Goal: Information Seeking & Learning: Compare options

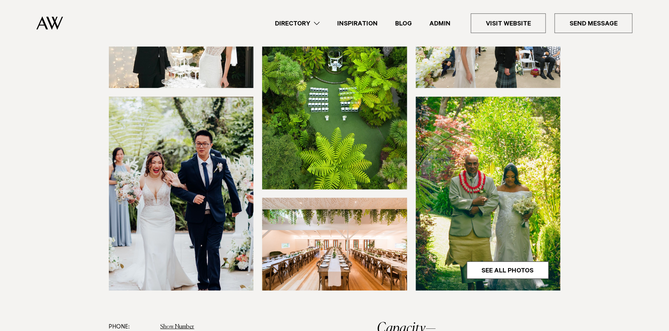
scroll to position [144, 0]
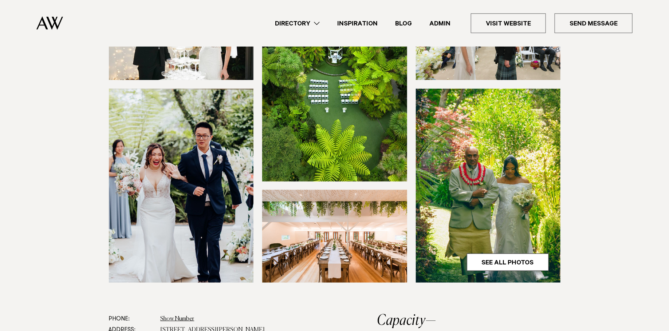
click at [361, 126] on img at bounding box center [334, 84] width 145 height 194
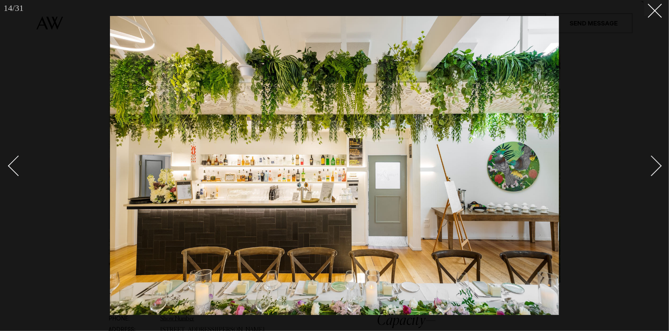
click at [75, 93] on div at bounding box center [334, 165] width 669 height 331
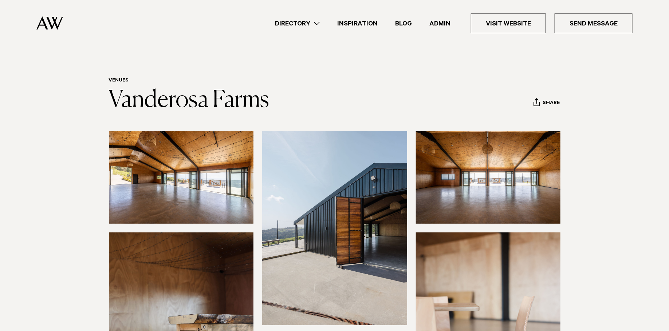
click at [200, 206] on img at bounding box center [181, 177] width 145 height 93
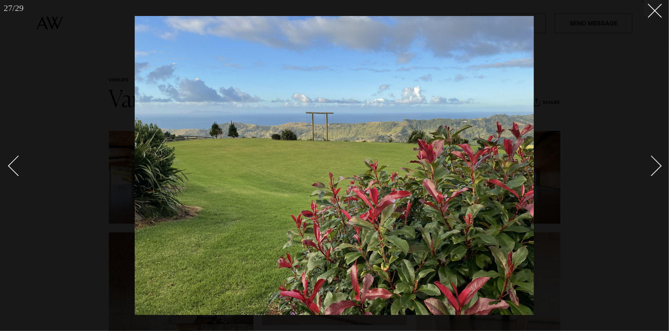
click at [352, 143] on img at bounding box center [334, 165] width 399 height 299
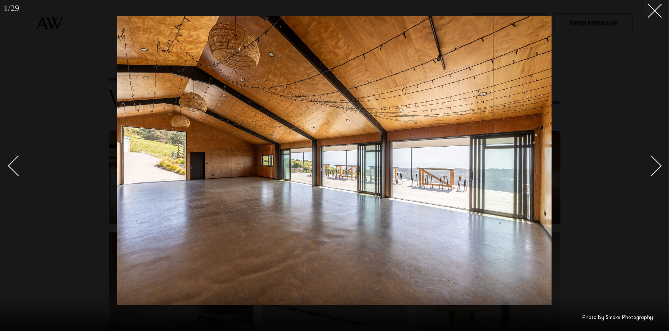
click at [107, 86] on div at bounding box center [334, 165] width 669 height 331
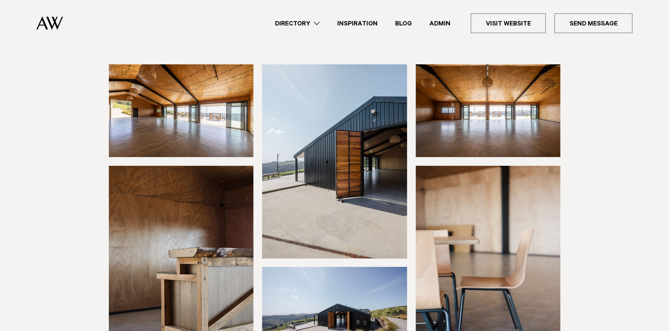
scroll to position [145, 0]
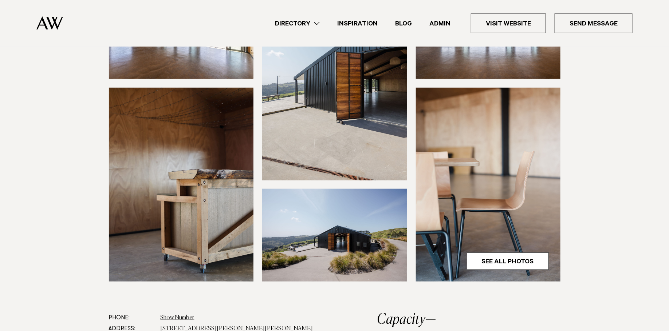
click at [444, 25] on link "Admin" at bounding box center [439, 24] width 39 height 10
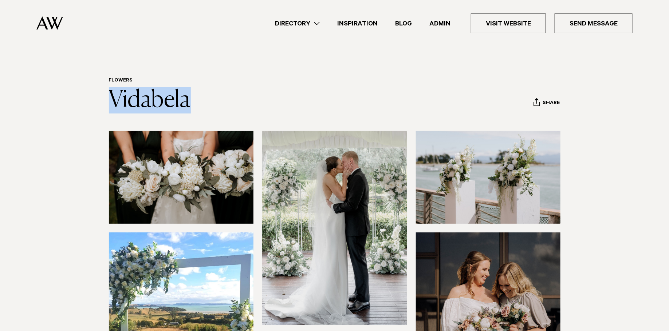
drag, startPoint x: 208, startPoint y: 111, endPoint x: 97, endPoint y: 110, distance: 110.6
click at [97, 110] on div "Flowers Vidabela Share Copy Link Email twitter" at bounding box center [334, 96] width 512 height 36
copy link "Vidabela"
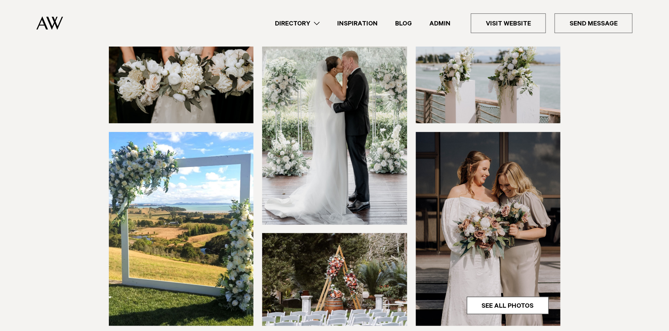
scroll to position [172, 0]
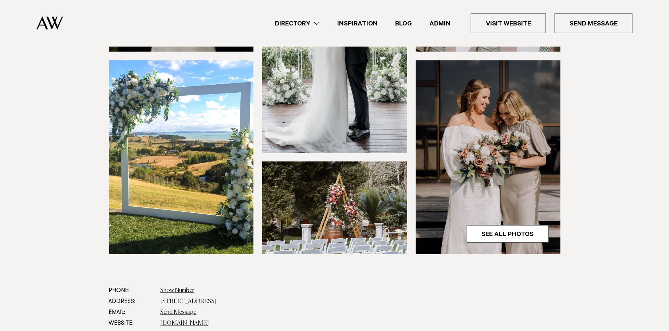
click at [372, 201] on img at bounding box center [334, 208] width 145 height 93
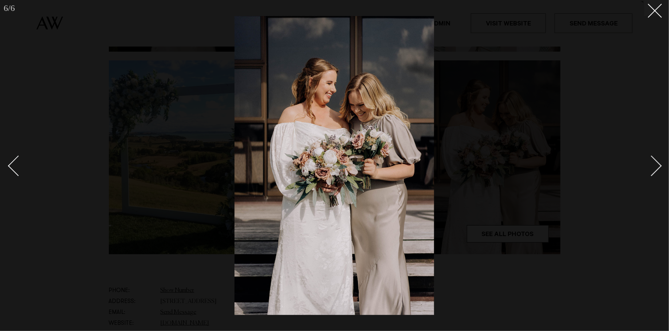
click at [174, 118] on div at bounding box center [334, 165] width 669 height 331
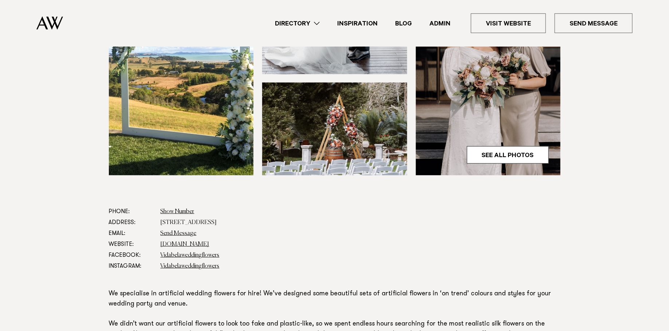
scroll to position [297, 0]
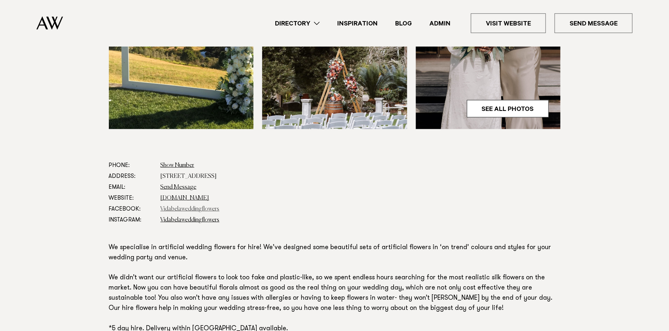
click at [181, 209] on link "Vidabelaweddingflowers" at bounding box center [189, 209] width 59 height 6
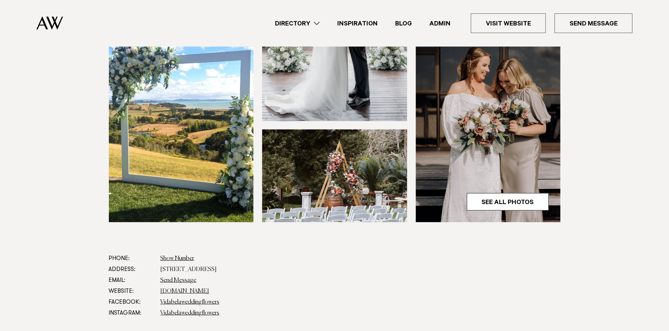
scroll to position [126, 0]
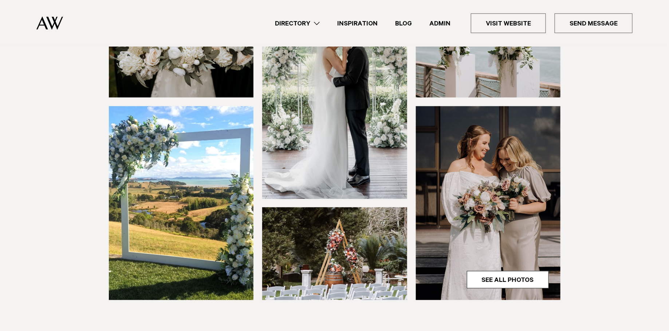
click at [299, 242] on img at bounding box center [334, 253] width 145 height 93
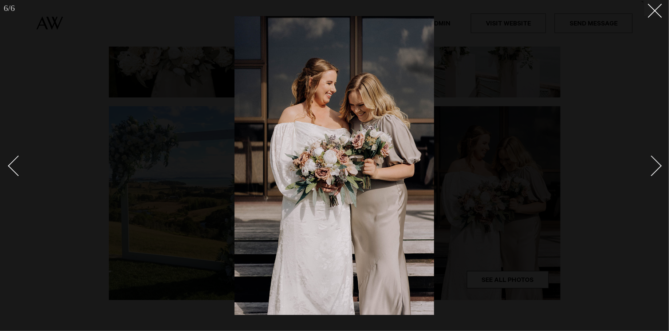
click at [100, 107] on div at bounding box center [334, 165] width 669 height 331
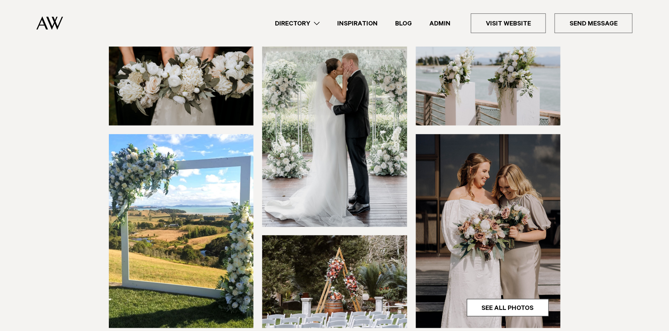
scroll to position [95, 0]
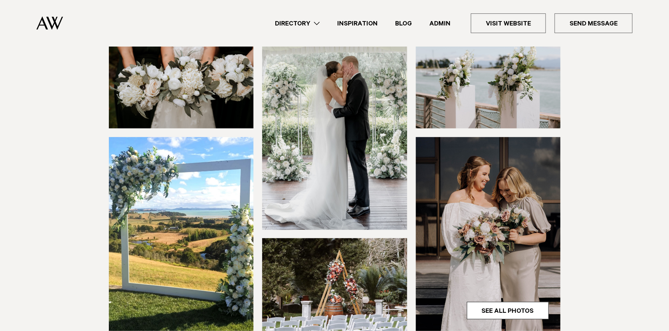
click at [370, 277] on img at bounding box center [334, 284] width 145 height 93
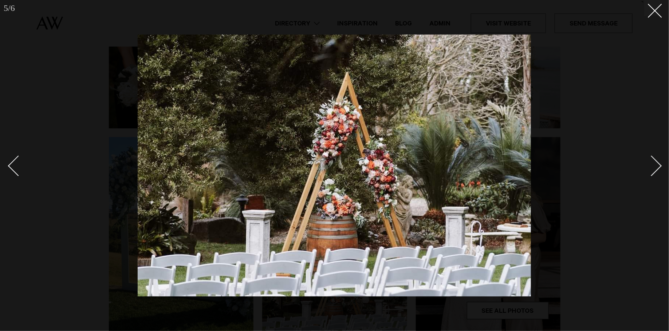
click at [96, 59] on div at bounding box center [334, 165] width 669 height 331
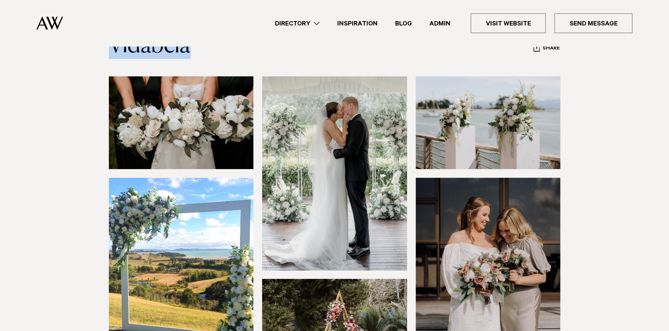
scroll to position [53, 0]
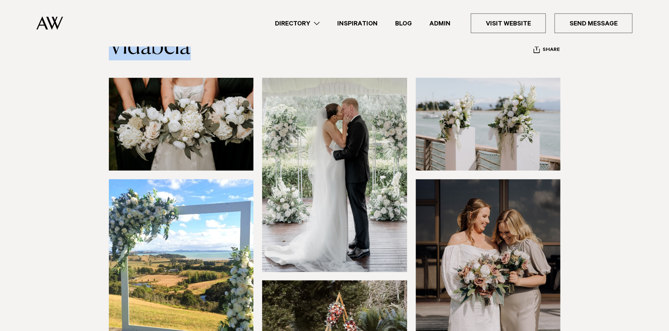
click at [481, 135] on img at bounding box center [488, 124] width 145 height 93
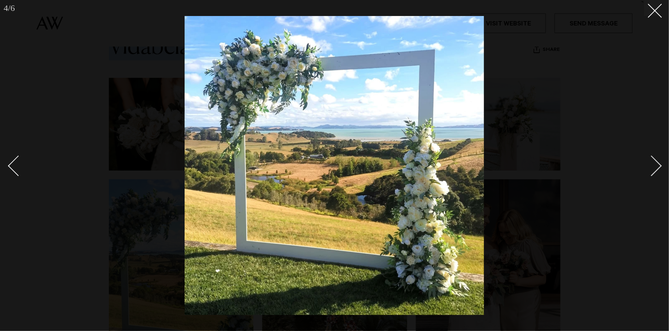
click at [521, 104] on div at bounding box center [334, 165] width 669 height 331
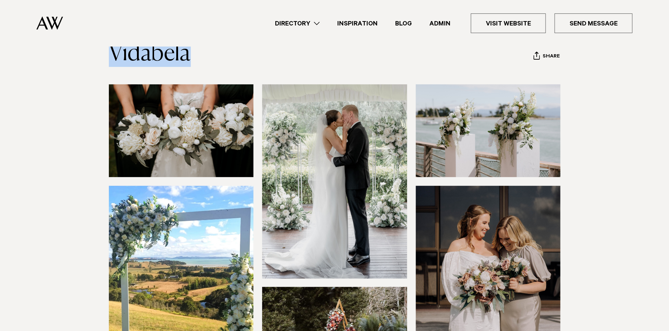
scroll to position [52, 0]
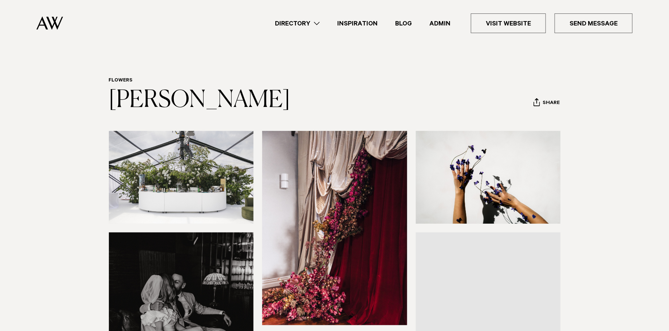
click at [184, 163] on img at bounding box center [181, 177] width 145 height 93
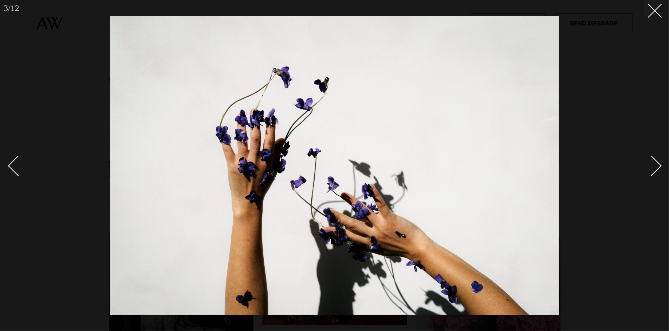
click at [61, 114] on div at bounding box center [334, 165] width 669 height 331
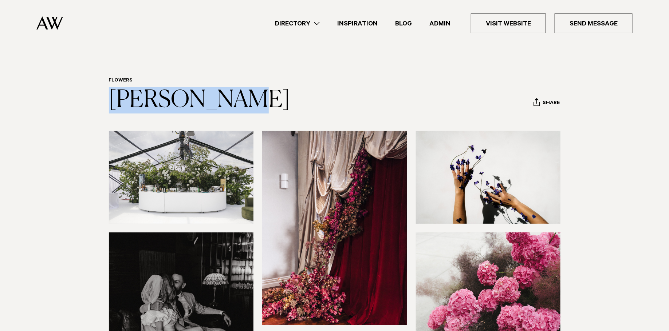
drag, startPoint x: 239, startPoint y: 95, endPoint x: 100, endPoint y: 95, distance: 139.4
click at [100, 95] on div "Flowers Cecilia Fox Share Copy Link Email twitter" at bounding box center [334, 96] width 512 height 36
copy link "Cecilia Fox"
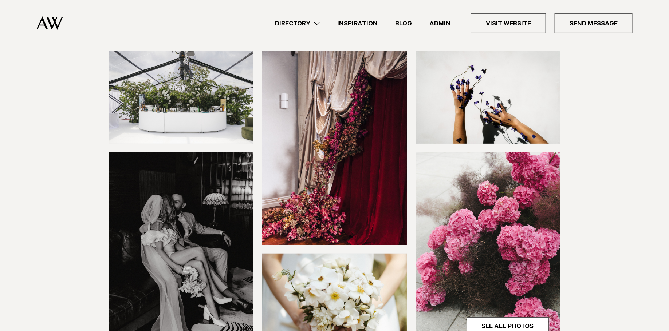
scroll to position [79, 0]
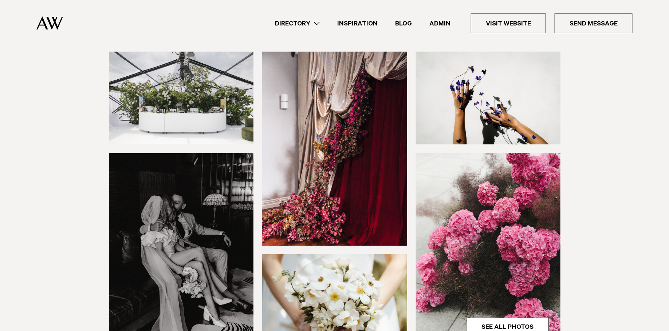
click at [467, 195] on img at bounding box center [488, 250] width 145 height 194
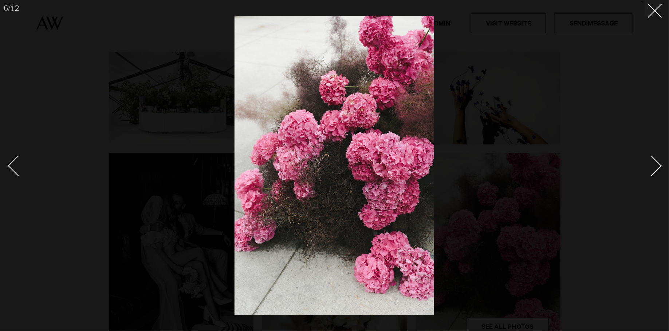
click at [201, 105] on div at bounding box center [334, 165] width 669 height 331
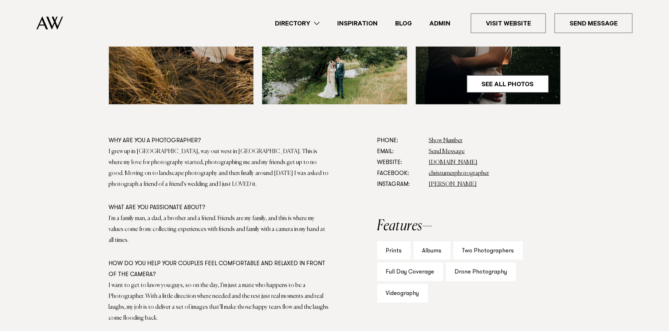
scroll to position [344, 0]
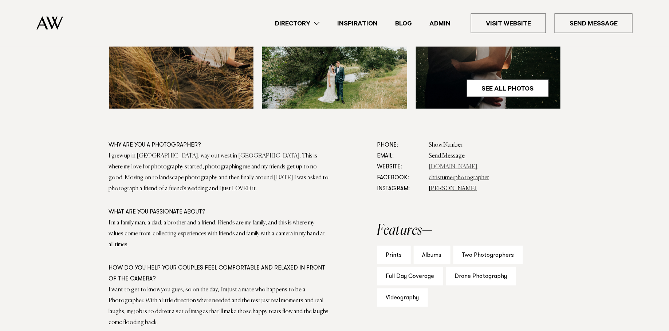
click at [449, 165] on link "[DOMAIN_NAME]" at bounding box center [453, 167] width 49 height 6
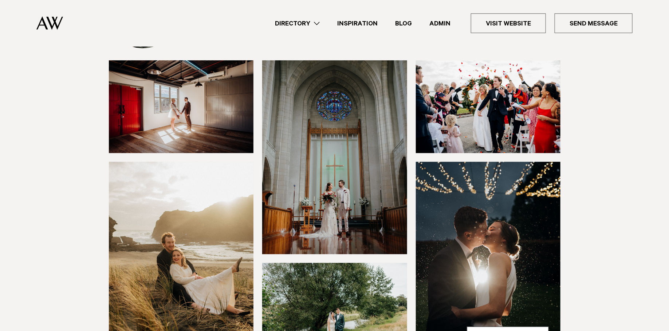
scroll to position [91, 0]
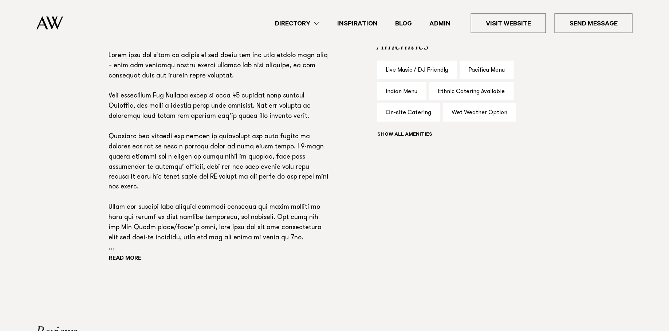
scroll to position [490, 0]
click at [136, 261] on button "Read more" at bounding box center [142, 259] width 66 height 11
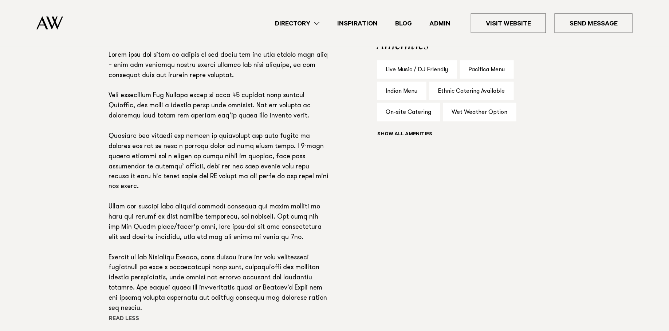
scroll to position [479, 0]
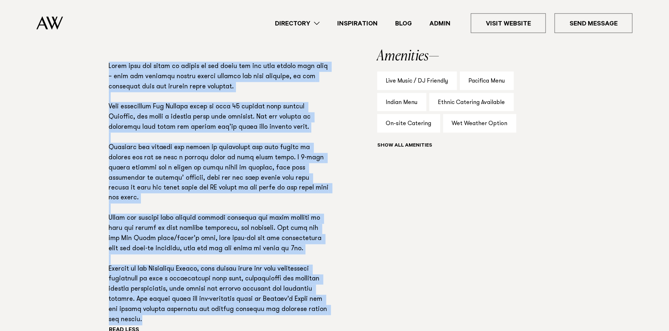
drag, startPoint x: 139, startPoint y: 307, endPoint x: 95, endPoint y: 61, distance: 250.2
click at [95, 61] on div "Phone: Show Number 09 538 5836 Address: 1012 Scenic Drive, Swanson, Auckland 08…" at bounding box center [334, 173] width 512 height 389
copy p "Claim your own slice of heaven at the venue you and your guests will love – fro…"
click at [167, 188] on p at bounding box center [219, 194] width 221 height 264
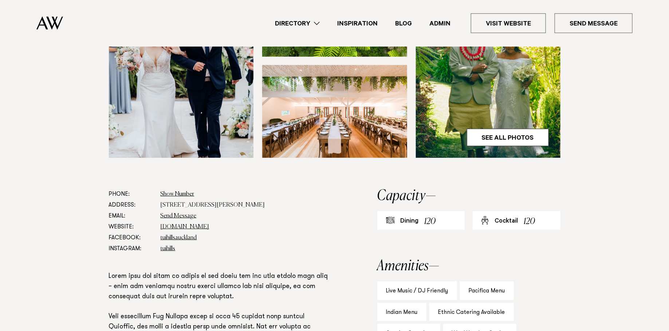
scroll to position [140, 0]
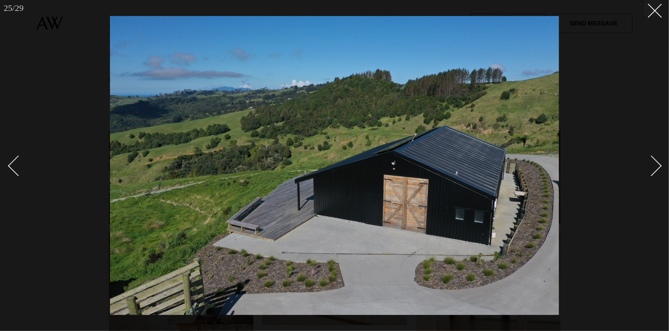
click at [36, 82] on div at bounding box center [334, 165] width 669 height 331
click at [56, 111] on div at bounding box center [334, 165] width 669 height 331
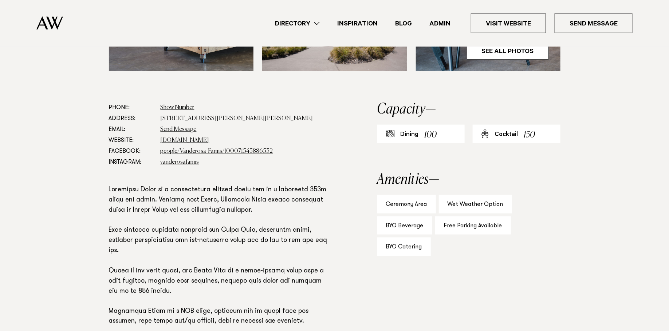
click at [46, 103] on section "Phone: Show Number 021 722 249 Address: 400 Rodney Road, Leigh 0985 Email: Send…" at bounding box center [334, 266] width 669 height 328
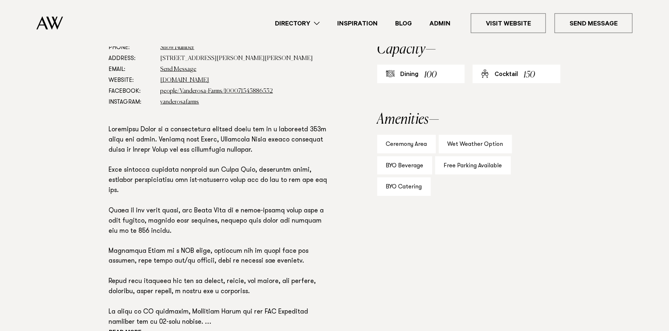
scroll to position [496, 0]
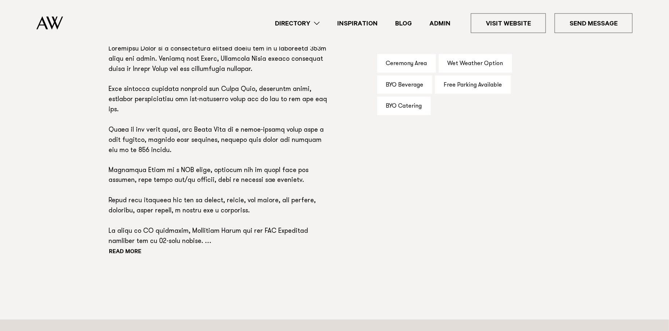
click at [132, 247] on p at bounding box center [219, 145] width 221 height 203
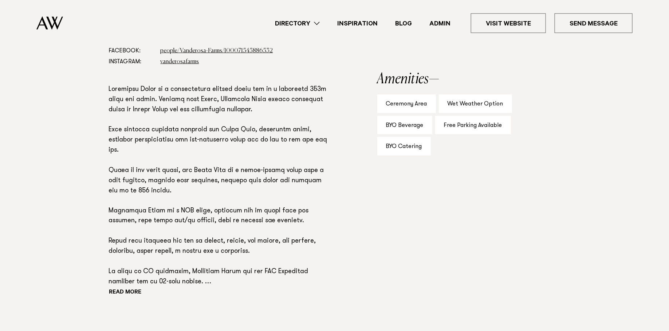
scroll to position [447, 0]
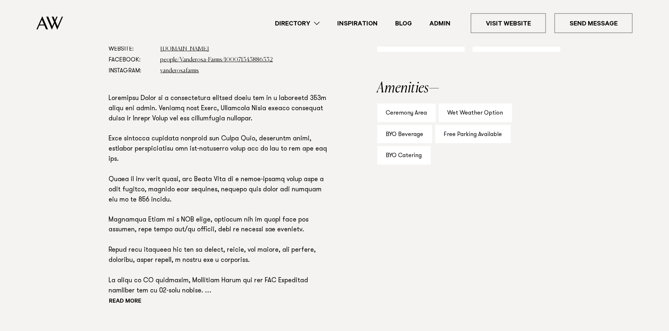
click at [123, 302] on button "Read more" at bounding box center [142, 302] width 66 height 11
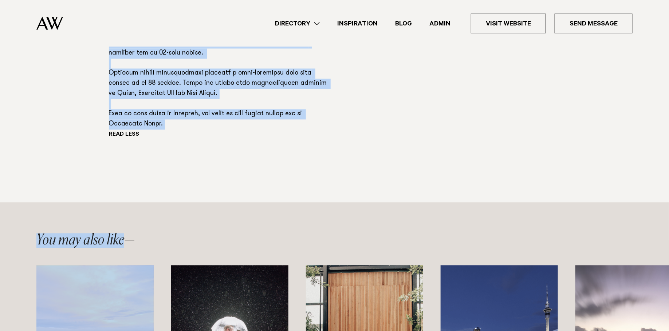
scroll to position [703, 0]
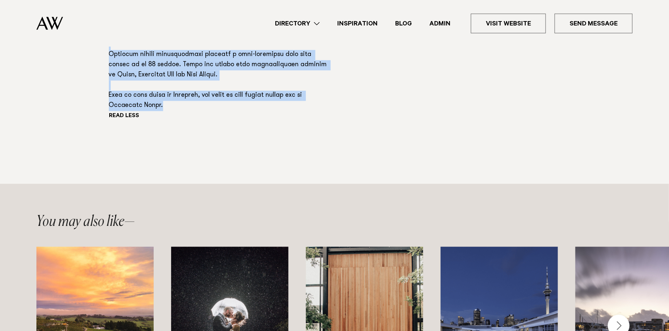
drag, startPoint x: 107, startPoint y: 98, endPoint x: 217, endPoint y: 110, distance: 110.6
copy p "Vanderosa Farms is a breathtaking wedding venue set on a ridgeline 300m above s…"
